Goal: Information Seeking & Learning: Learn about a topic

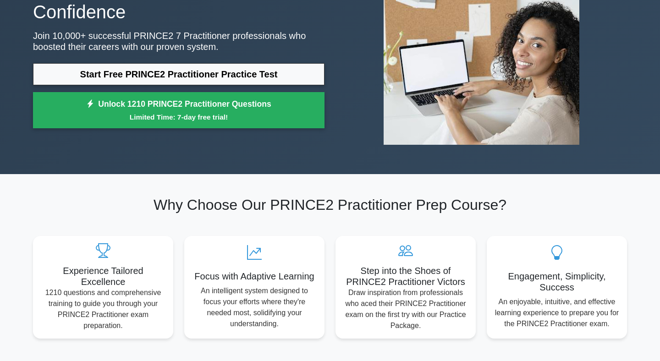
scroll to position [117, 0]
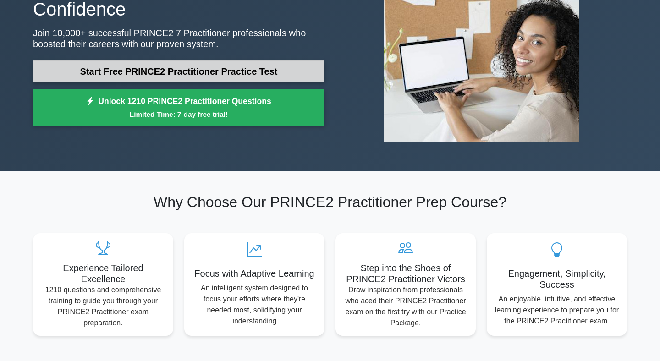
click at [227, 60] on link "Start Free PRINCE2 Practitioner Practice Test" at bounding box center [178, 71] width 291 height 22
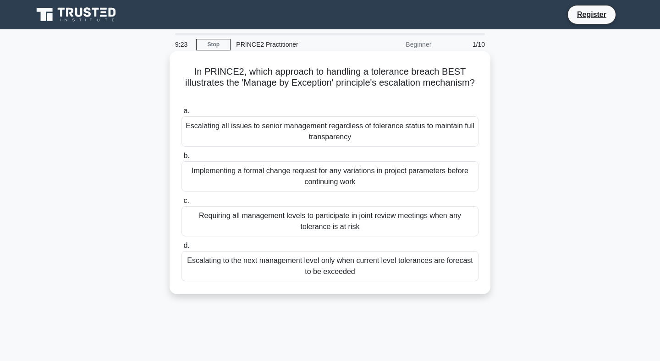
click at [395, 134] on div "Escalating all issues to senior management regardless of tolerance status to ma…" at bounding box center [329, 131] width 297 height 30
click at [181, 114] on input "a. Escalating all issues to senior management regardless of tolerance status to…" at bounding box center [181, 111] width 0 height 6
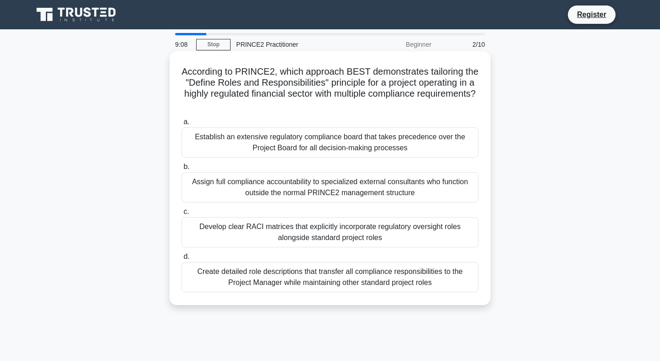
click at [385, 236] on div "Develop clear RACI matrices that explicitly incorporate regulatory oversight ro…" at bounding box center [329, 232] width 297 height 30
click at [181, 215] on input "c. Develop clear RACI matrices that explicitly incorporate regulatory oversight…" at bounding box center [181, 212] width 0 height 6
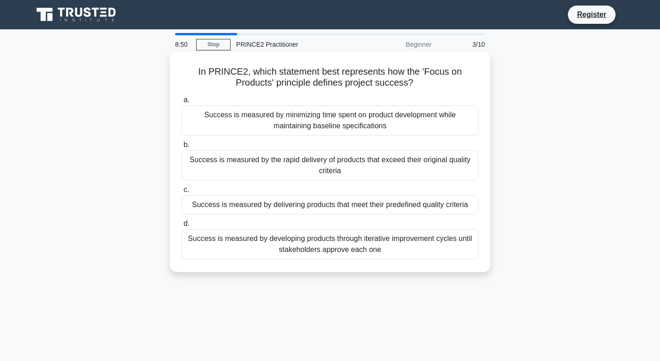
click at [429, 179] on div "Success is measured by the rapid delivery of products that exceed their origina…" at bounding box center [329, 165] width 297 height 30
click at [181, 148] on input "b. Success is measured by the rapid delivery of products that exceed their orig…" at bounding box center [181, 145] width 0 height 6
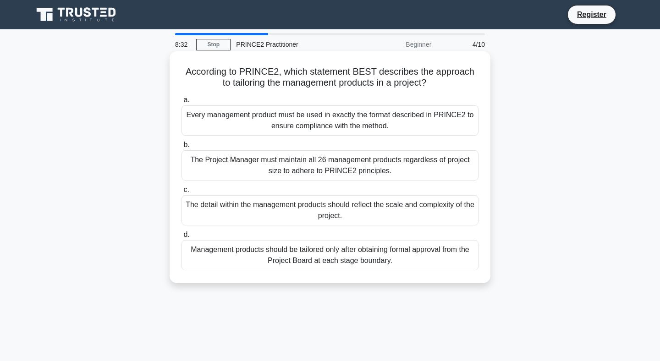
click at [423, 216] on div "The detail within the management products should reflect the scale and complexi…" at bounding box center [329, 210] width 297 height 30
click at [181, 193] on input "c. The detail within the management products should reflect the scale and compl…" at bounding box center [181, 190] width 0 height 6
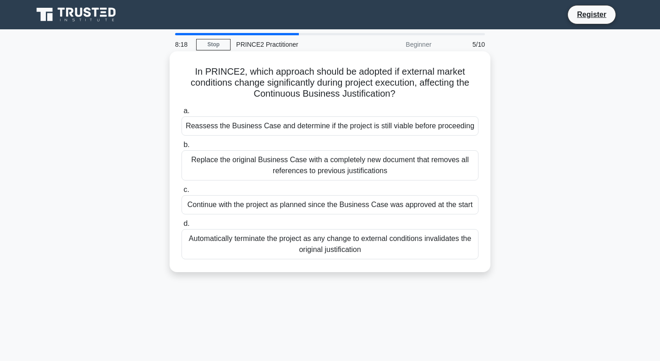
click at [432, 127] on div "Reassess the Business Case and determine if the project is still viable before …" at bounding box center [329, 125] width 297 height 19
click at [181, 114] on input "a. Reassess the Business Case and determine if the project is still viable befo…" at bounding box center [181, 111] width 0 height 6
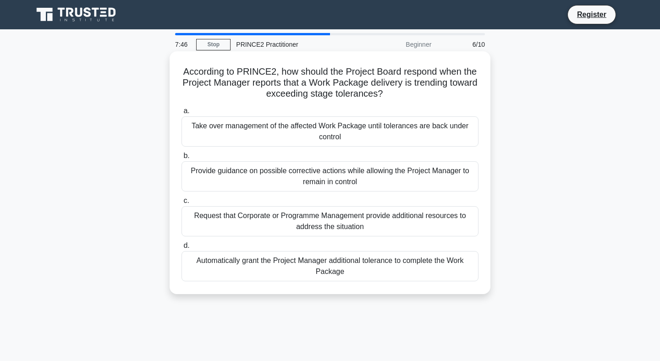
click at [455, 181] on div "Provide guidance on possible corrective actions while allowing the Project Mana…" at bounding box center [329, 176] width 297 height 30
click at [181, 159] on input "b. Provide guidance on possible corrective actions while allowing the Project M…" at bounding box center [181, 156] width 0 height 6
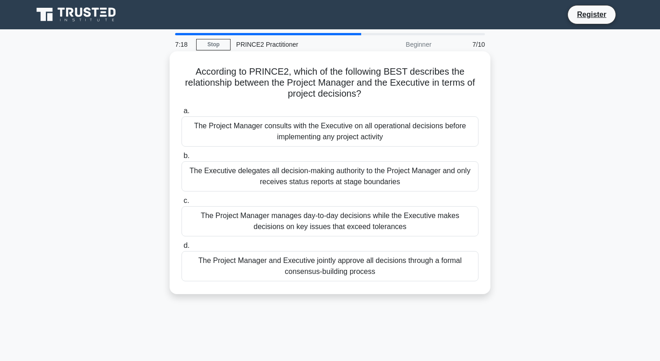
click at [458, 139] on div "The Project Manager consults with the Executive on all operational decisions be…" at bounding box center [329, 131] width 297 height 30
click at [181, 114] on input "a. The Project Manager consults with the Executive on all operational decisions…" at bounding box center [181, 111] width 0 height 6
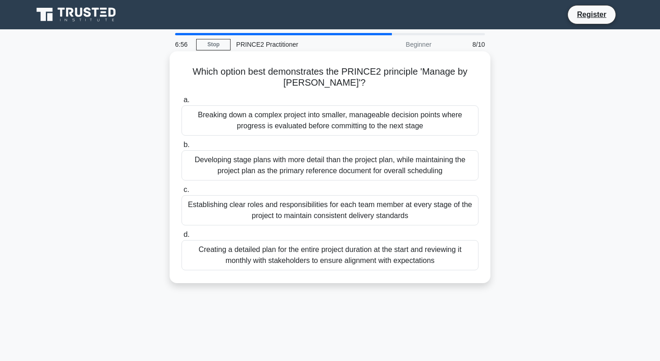
click at [441, 122] on div "Breaking down a complex project into smaller, manageable decision points where …" at bounding box center [329, 120] width 297 height 30
click at [181, 103] on input "a. Breaking down a complex project into smaller, manageable decision points whe…" at bounding box center [181, 100] width 0 height 6
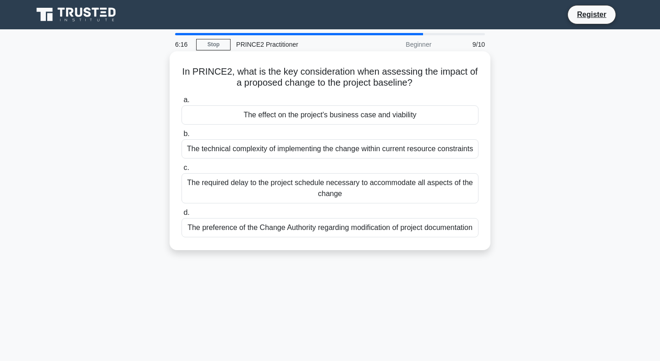
click at [447, 199] on div "The required delay to the project schedule necessary to accommodate all aspects…" at bounding box center [329, 188] width 297 height 30
click at [181, 171] on input "c. The required delay to the project schedule necessary to accommodate all aspe…" at bounding box center [181, 168] width 0 height 6
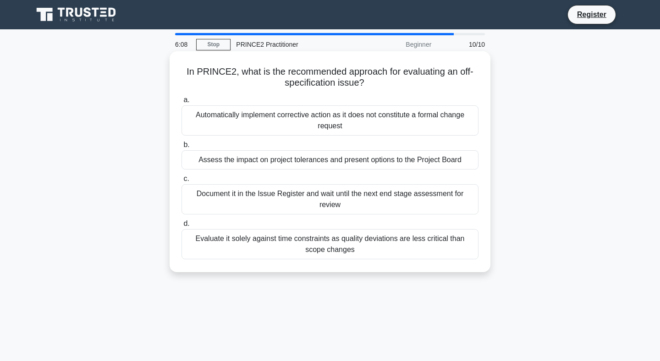
click at [470, 200] on div "Document it in the Issue Register and wait until the next end stage assessment …" at bounding box center [329, 199] width 297 height 30
click at [181, 182] on input "c. Document it in the Issue Register and wait until the next end stage assessme…" at bounding box center [181, 179] width 0 height 6
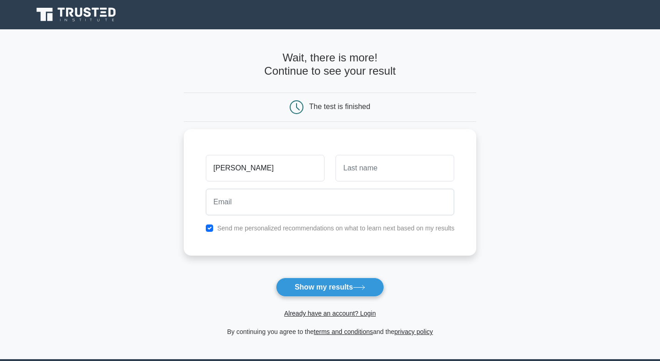
type input "jamie"
type input "chan"
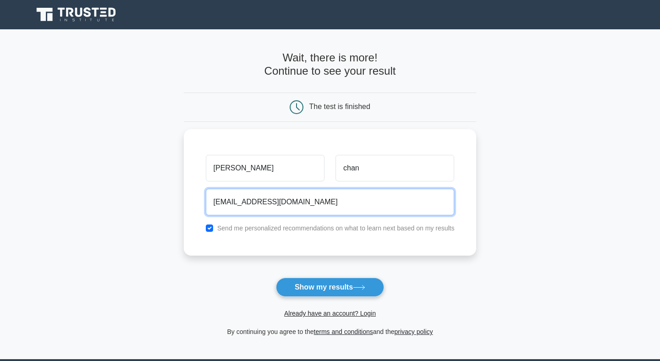
type input "jamiechanjiejmin@gmail.com"
click at [276, 278] on button "Show my results" at bounding box center [330, 287] width 108 height 19
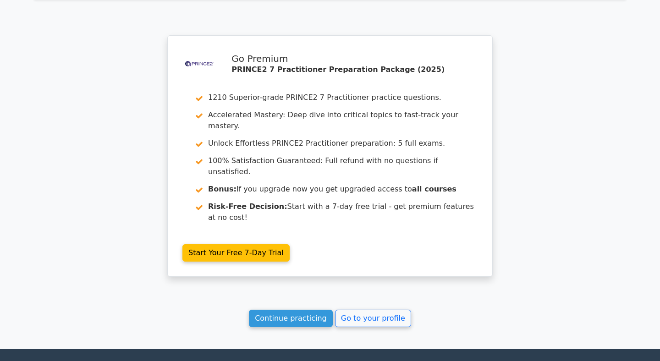
scroll to position [1586, 0]
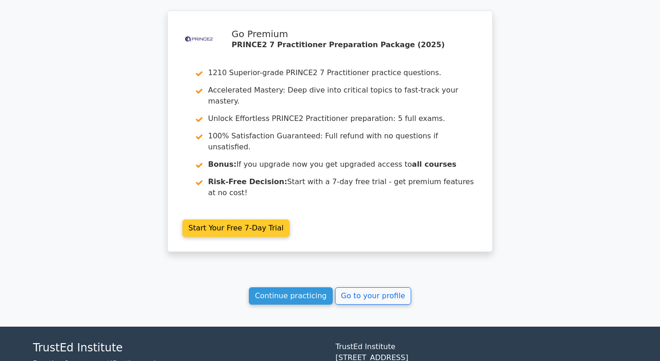
click at [244, 219] on link "Start Your Free 7-Day Trial" at bounding box center [235, 227] width 107 height 17
